Goal: Transaction & Acquisition: Register for event/course

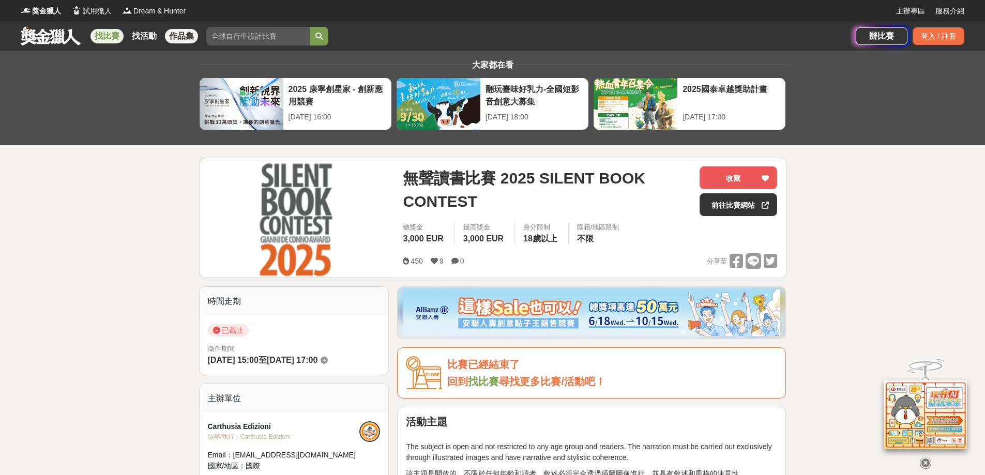
click at [176, 33] on link "作品集" at bounding box center [181, 36] width 33 height 14
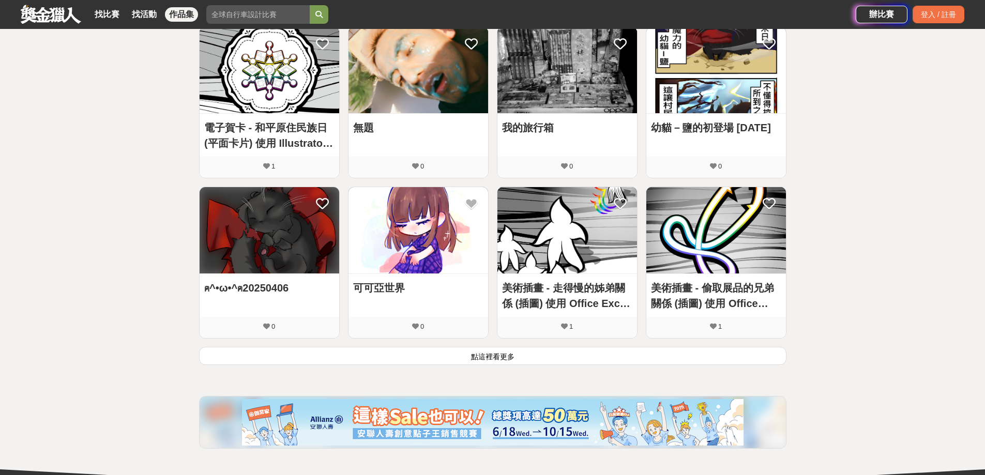
scroll to position [517, 0]
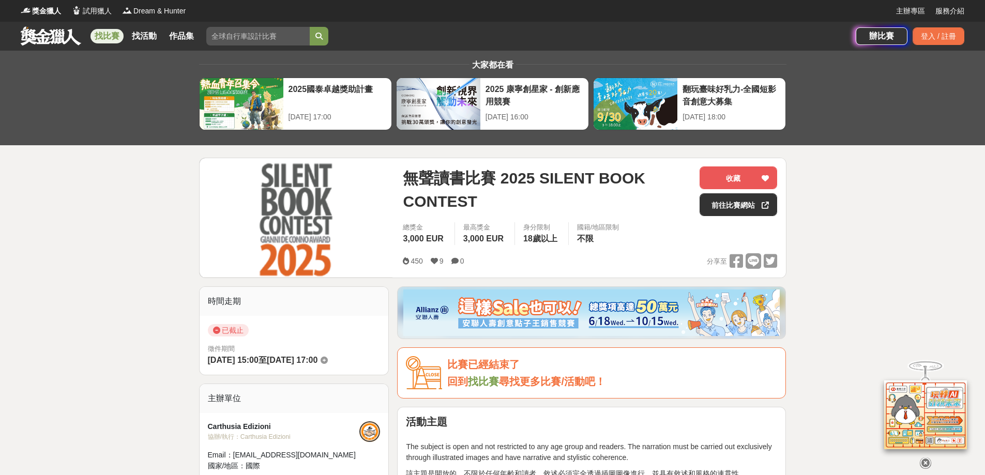
click at [309, 214] on img at bounding box center [296, 217] width 193 height 119
click at [737, 210] on link "前往比賽網站" at bounding box center [739, 204] width 78 height 23
click at [734, 209] on link "前往比賽網站" at bounding box center [739, 204] width 78 height 23
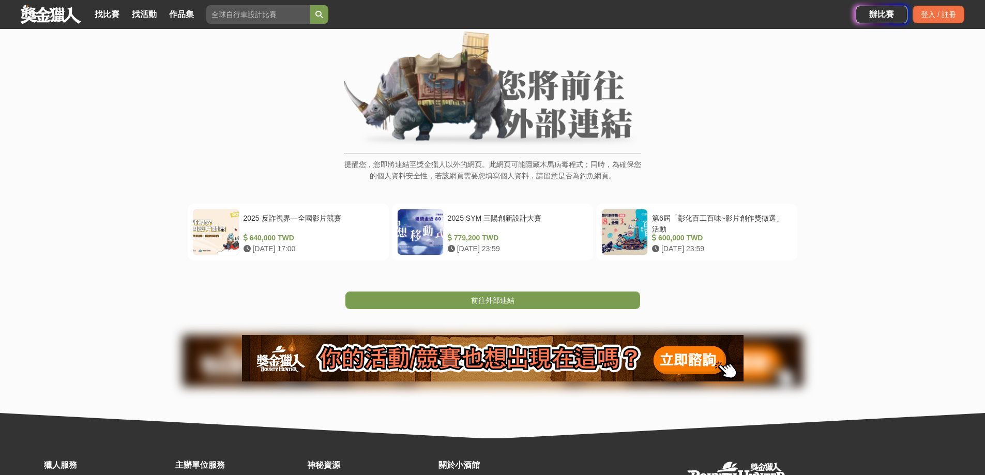
scroll to position [170, 0]
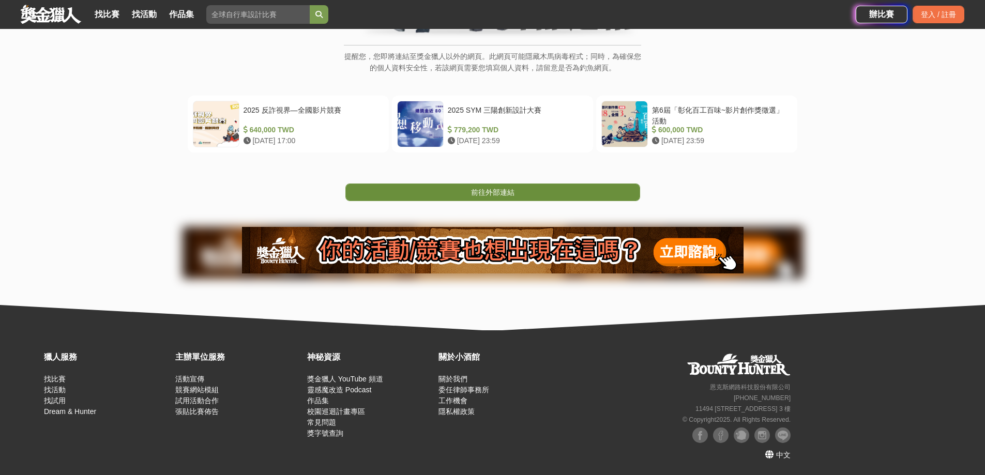
click at [428, 191] on link "前往外部連結" at bounding box center [492, 193] width 295 height 18
